Goal: Check status: Check status

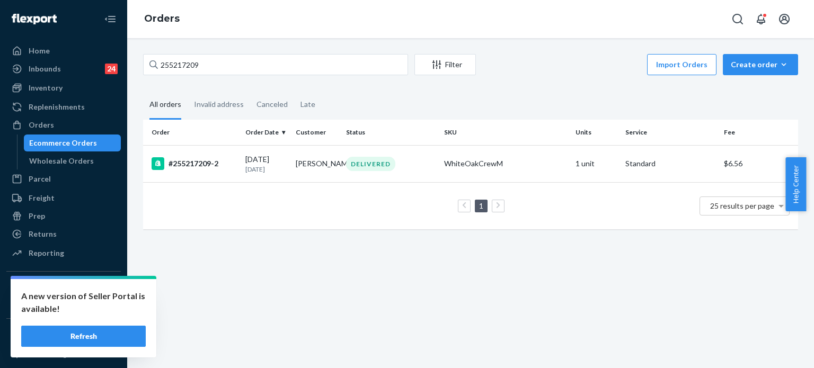
click at [216, 60] on input "255217209" at bounding box center [275, 64] width 265 height 21
type input "255167877"
click at [231, 165] on div "#255167877" at bounding box center [193, 163] width 85 height 13
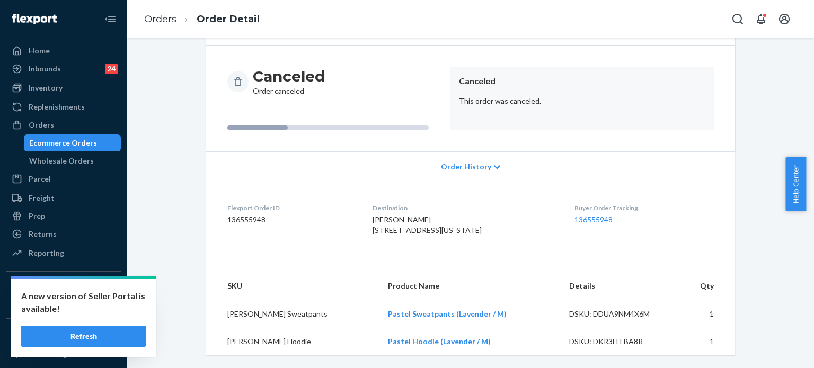
scroll to position [104, 0]
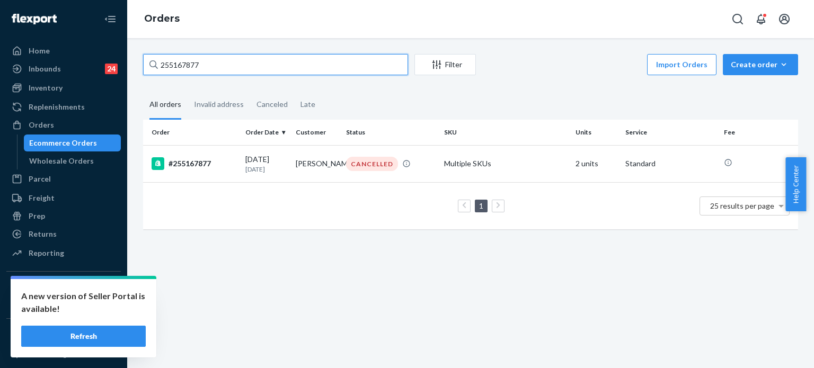
click at [225, 70] on input "255167877" at bounding box center [275, 64] width 265 height 21
paste input "279611"
type input "255279611"
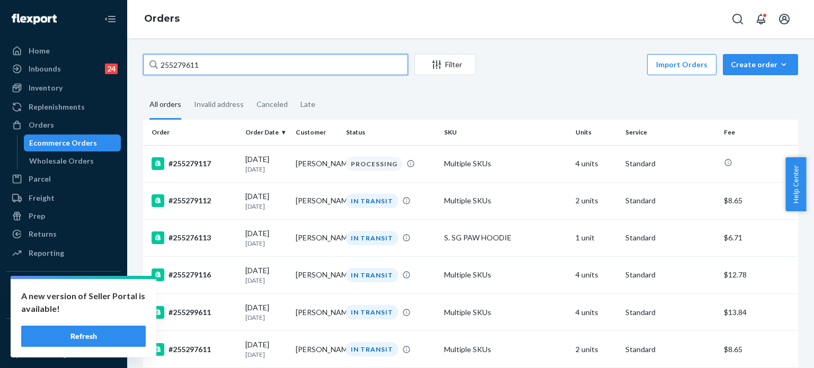
click at [240, 67] on input "255279611" at bounding box center [275, 64] width 265 height 21
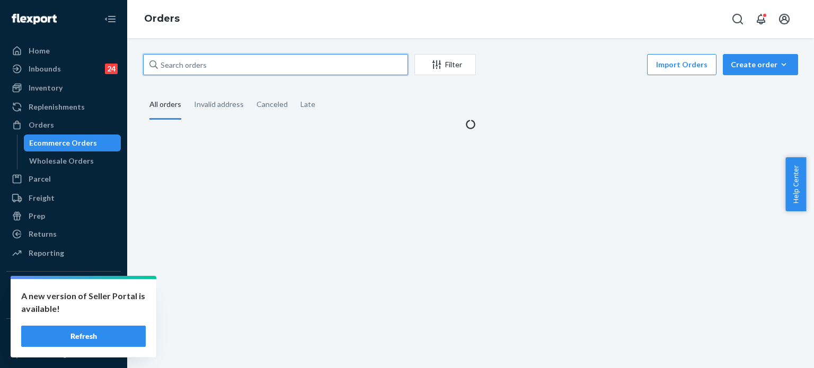
paste input "255279611"
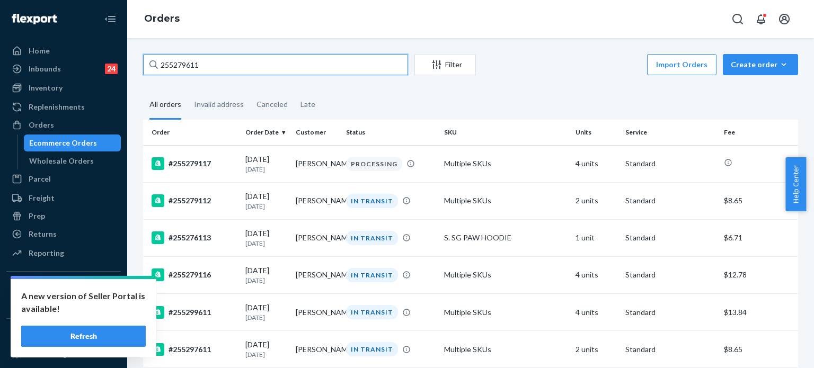
click at [195, 66] on input "255279611" at bounding box center [275, 64] width 265 height 21
paste input "4709028"
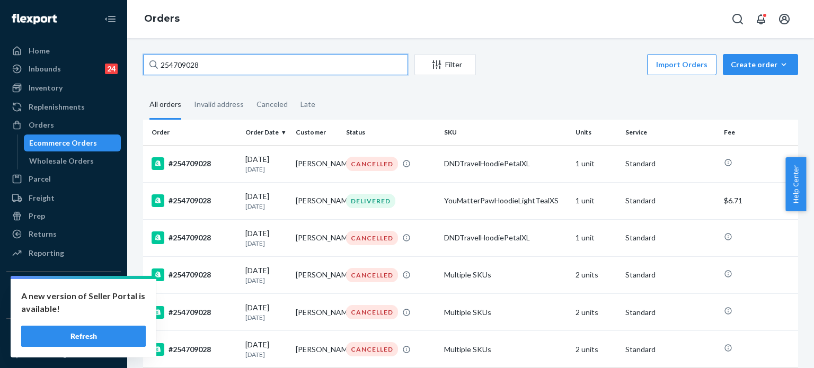
type input "254709028"
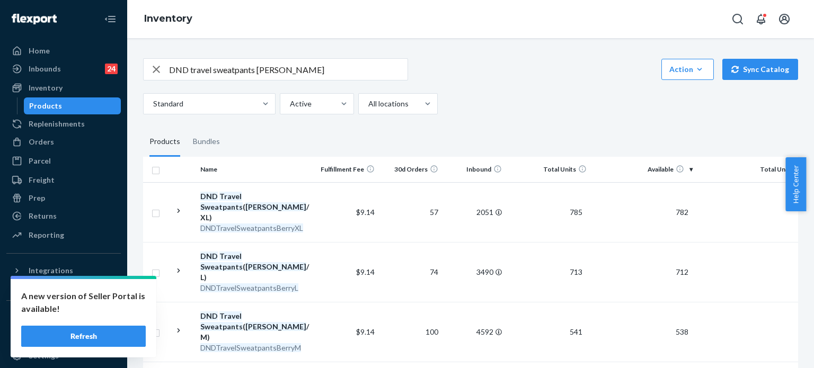
drag, startPoint x: 0, startPoint y: 0, endPoint x: 221, endPoint y: 69, distance: 231.3
click at [221, 69] on input "DND travel sweatpants berry" at bounding box center [288, 69] width 238 height 21
paste input "Pastel Sweatpants"
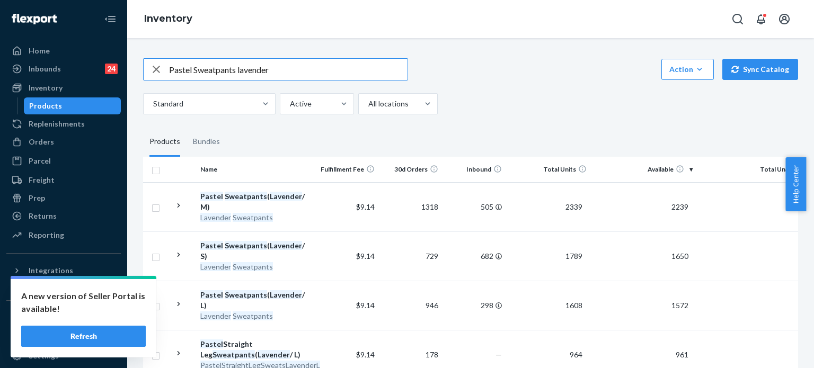
click at [212, 68] on input "Pastel Sweatpants lavender" at bounding box center [288, 69] width 238 height 21
type input "Pastel Hoodie lavender"
